Goal: Transaction & Acquisition: Purchase product/service

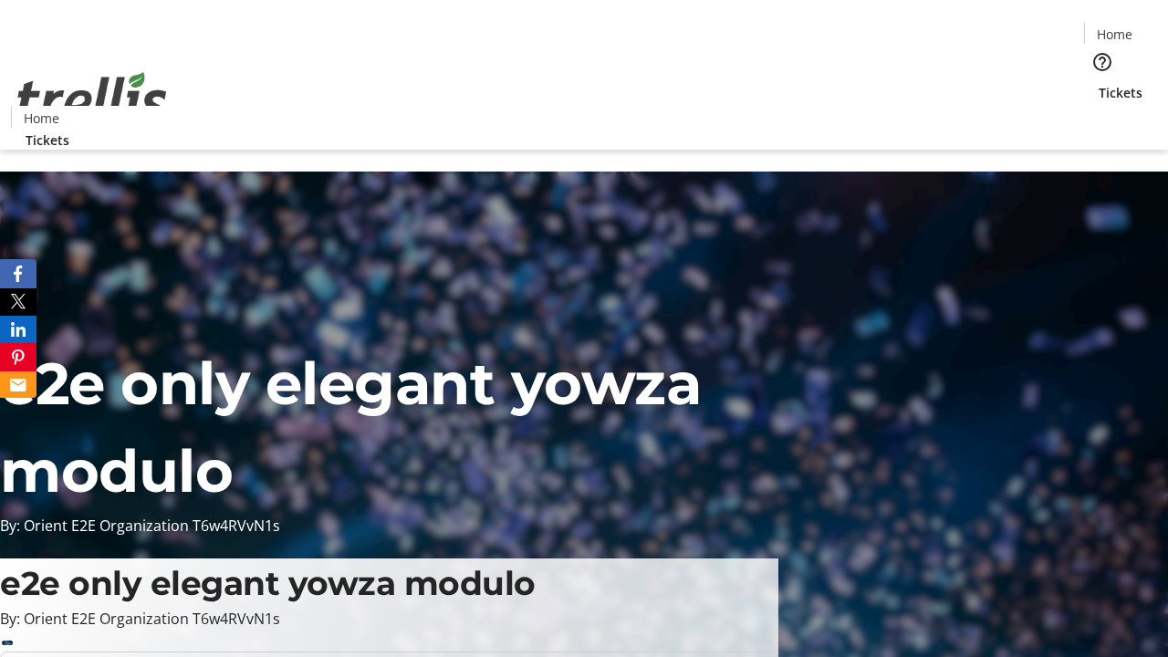
click at [1099, 83] on span "Tickets" at bounding box center [1121, 92] width 44 height 19
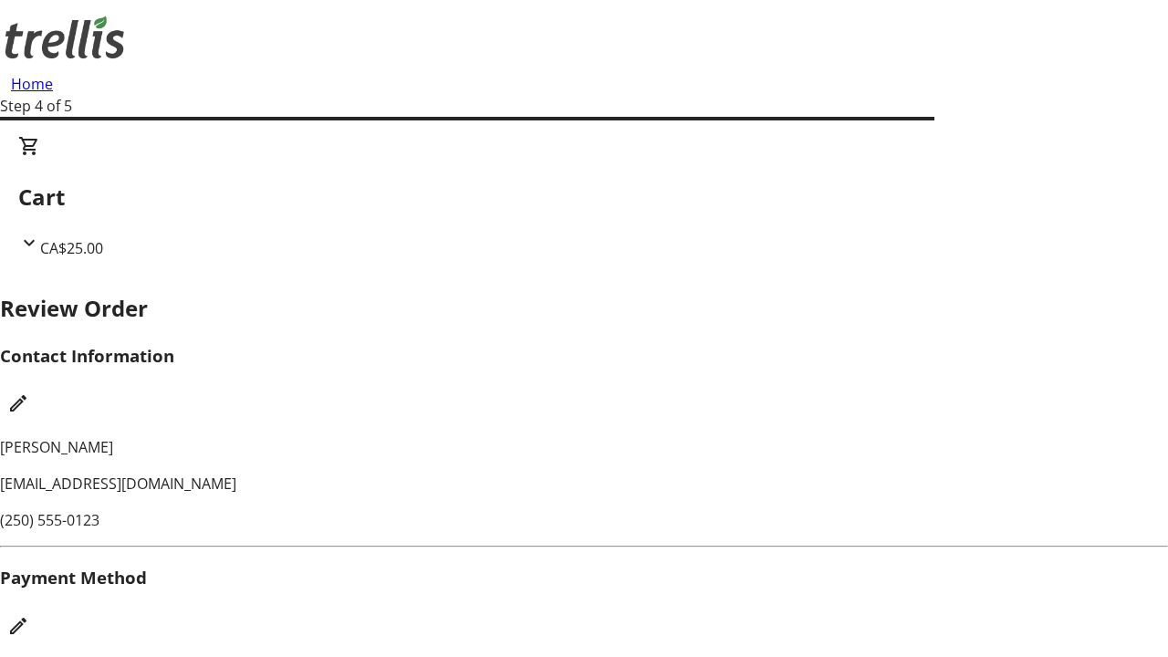
click at [29, 615] on mat-icon "Edit Payment Method" at bounding box center [18, 626] width 22 height 22
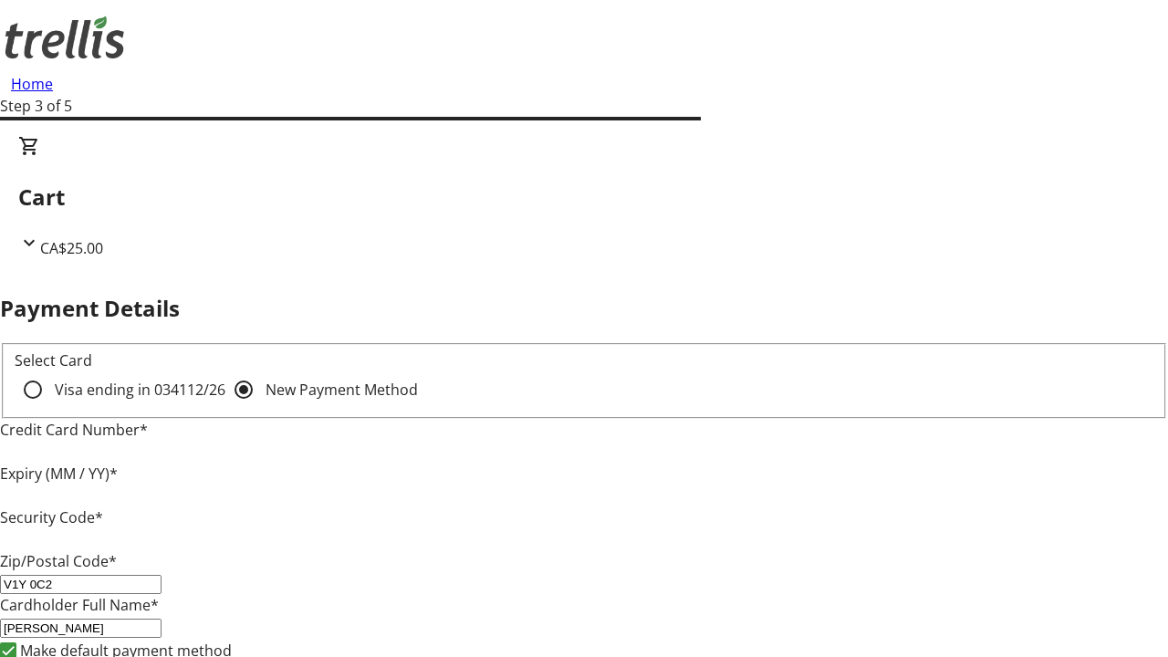
type input "V1Y 0C2"
